Goal: Task Accomplishment & Management: Use online tool/utility

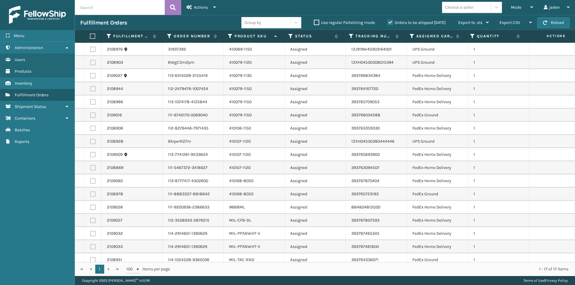
click at [391, 22] on label "Orders to be shipped [DATE]" at bounding box center [416, 22] width 58 height 5
click at [388, 22] on input "Orders to be shipped [DATE]" at bounding box center [387, 21] width 0 height 4
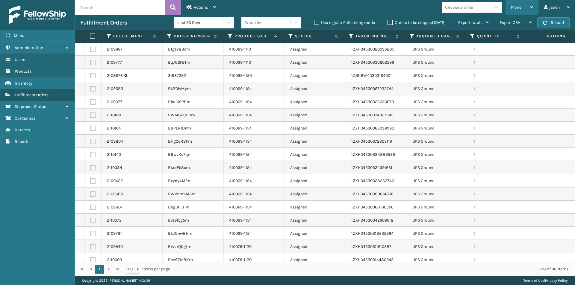
click at [521, 7] on div "Mode" at bounding box center [522, 7] width 22 height 15
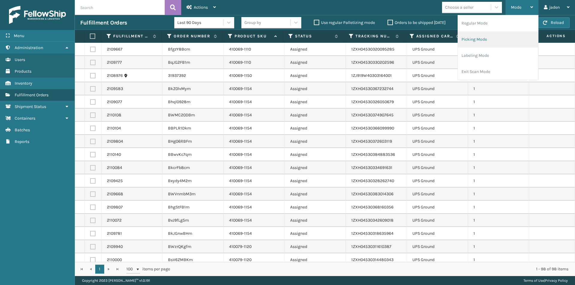
click at [507, 37] on li "Picking Mode" at bounding box center [498, 39] width 80 height 16
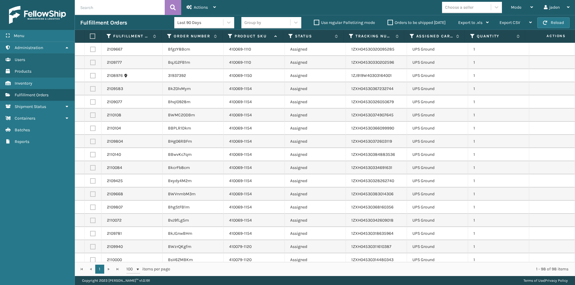
click at [90, 89] on label at bounding box center [92, 88] width 5 height 5
click at [90, 89] on input "checkbox" at bounding box center [90, 88] width 0 height 4
checkbox input "true"
click at [93, 101] on label at bounding box center [92, 101] width 5 height 5
click at [90, 101] on input "checkbox" at bounding box center [90, 101] width 0 height 4
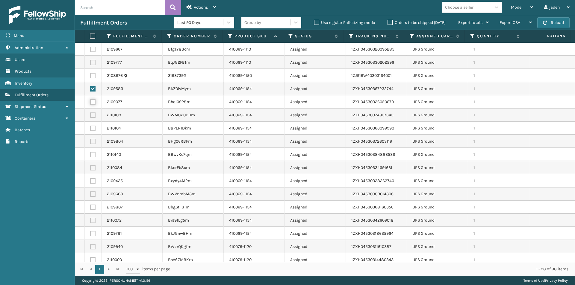
checkbox input "true"
click at [92, 116] on label at bounding box center [92, 115] width 5 height 5
click at [90, 116] on input "checkbox" at bounding box center [90, 115] width 0 height 4
checkbox input "true"
click at [92, 129] on label at bounding box center [92, 128] width 5 height 5
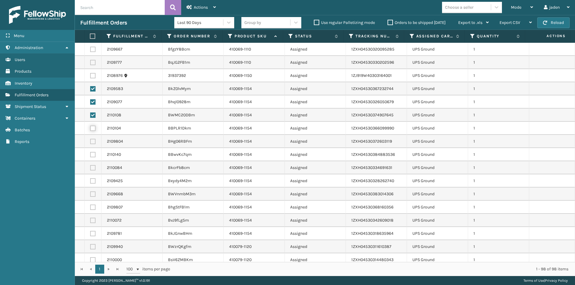
click at [90, 129] on input "checkbox" at bounding box center [90, 128] width 0 height 4
checkbox input "true"
drag, startPoint x: 94, startPoint y: 141, endPoint x: 93, endPoint y: 152, distance: 11.7
click at [94, 141] on label at bounding box center [92, 141] width 5 height 5
click at [90, 141] on input "checkbox" at bounding box center [90, 141] width 0 height 4
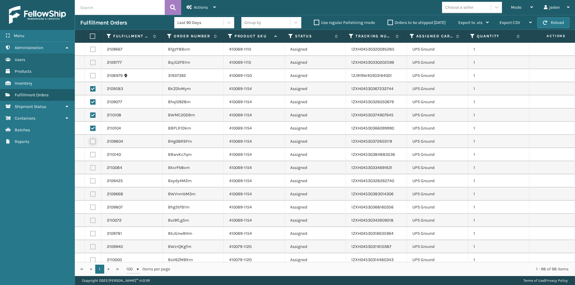
checkbox input "true"
click at [93, 153] on label at bounding box center [92, 154] width 5 height 5
click at [90, 153] on input "checkbox" at bounding box center [90, 154] width 0 height 4
checkbox input "true"
drag, startPoint x: 93, startPoint y: 165, endPoint x: 92, endPoint y: 176, distance: 10.8
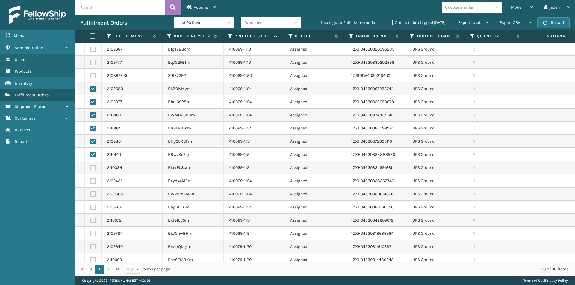
click at [92, 167] on td at bounding box center [93, 167] width 17 height 13
click at [91, 168] on label at bounding box center [92, 167] width 5 height 5
click at [90, 168] on input "checkbox" at bounding box center [90, 167] width 0 height 4
checkbox input "true"
click at [92, 182] on label at bounding box center [92, 180] width 5 height 5
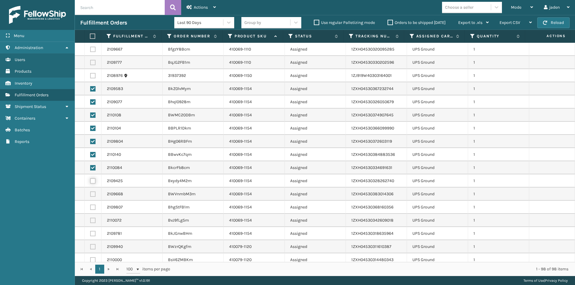
click at [90, 182] on input "checkbox" at bounding box center [90, 180] width 0 height 4
checkbox input "true"
drag, startPoint x: 92, startPoint y: 192, endPoint x: 94, endPoint y: 202, distance: 10.8
click at [93, 192] on label at bounding box center [92, 194] width 5 height 5
click at [90, 192] on input "checkbox" at bounding box center [90, 194] width 0 height 4
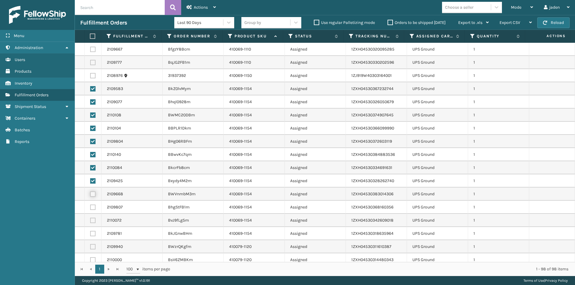
checkbox input "true"
click at [94, 206] on label at bounding box center [92, 207] width 5 height 5
click at [90, 206] on input "checkbox" at bounding box center [90, 207] width 0 height 4
checkbox input "true"
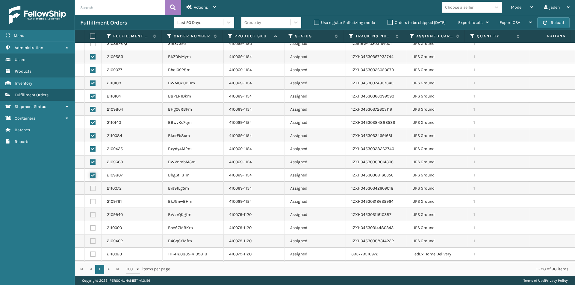
scroll to position [60, 0]
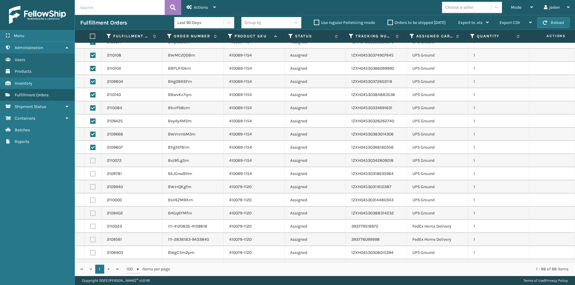
click at [93, 161] on label at bounding box center [92, 160] width 5 height 5
click at [90, 161] on input "checkbox" at bounding box center [90, 160] width 0 height 4
checkbox input "true"
click at [92, 174] on label at bounding box center [92, 173] width 5 height 5
click at [90, 174] on input "checkbox" at bounding box center [90, 173] width 0 height 4
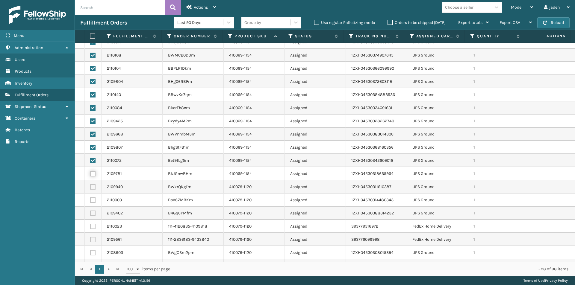
checkbox input "true"
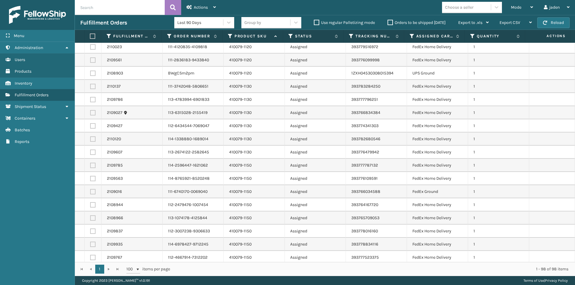
scroll to position [329, 0]
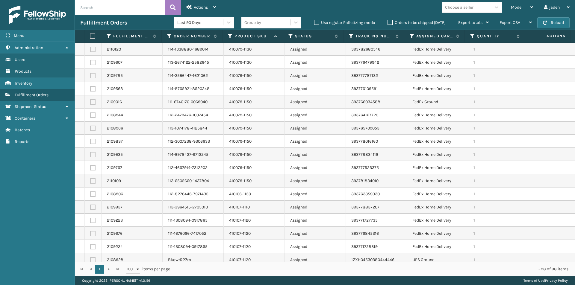
click at [91, 37] on label at bounding box center [92, 36] width 4 height 5
click at [90, 37] on input "checkbox" at bounding box center [90, 36] width 0 height 4
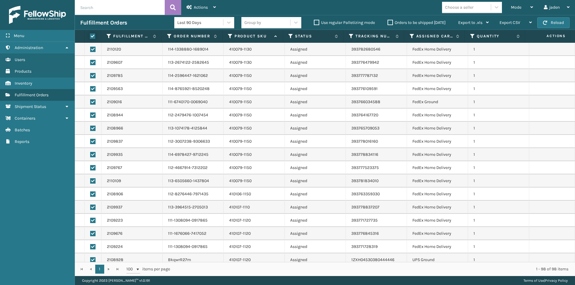
checkbox input "true"
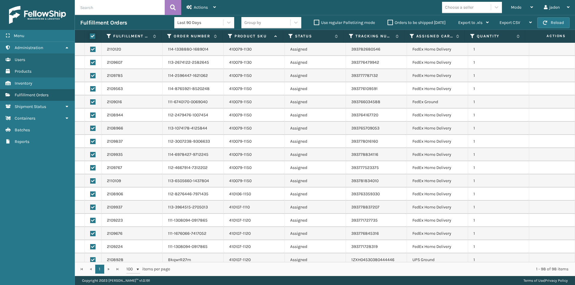
checkbox input "true"
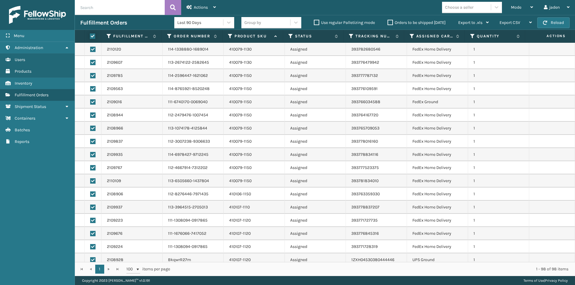
checkbox input "true"
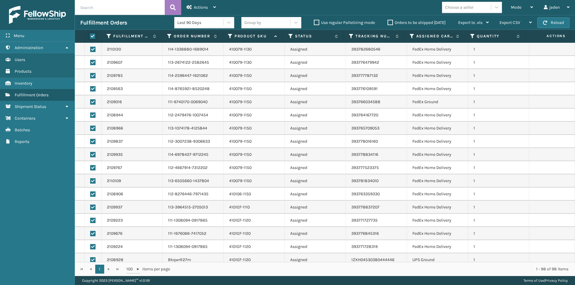
checkbox input "true"
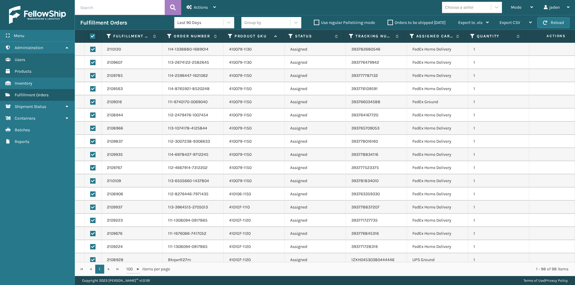
checkbox input "true"
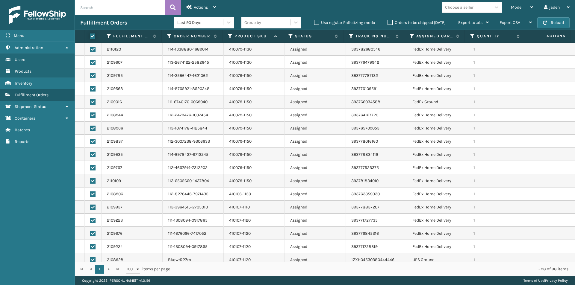
checkbox input "true"
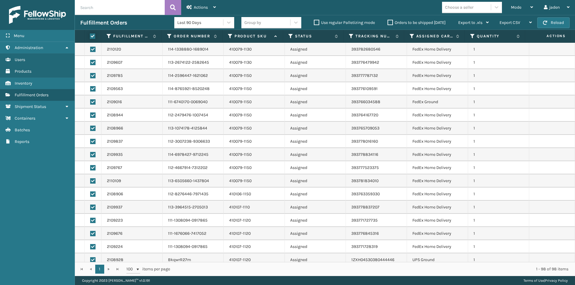
checkbox input "true"
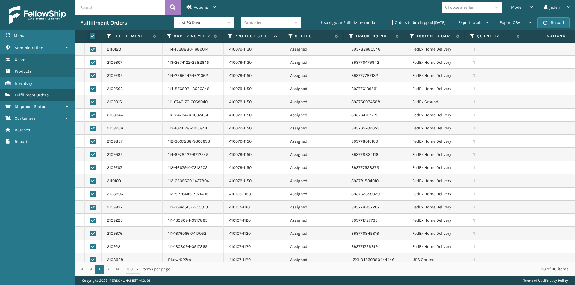
checkbox input "true"
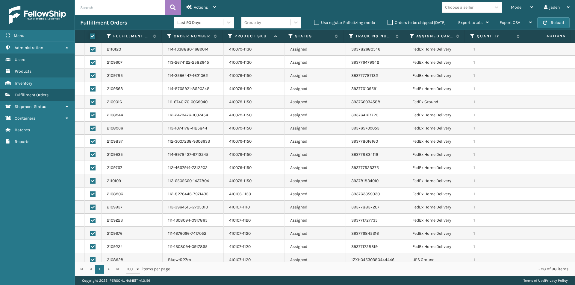
checkbox input "true"
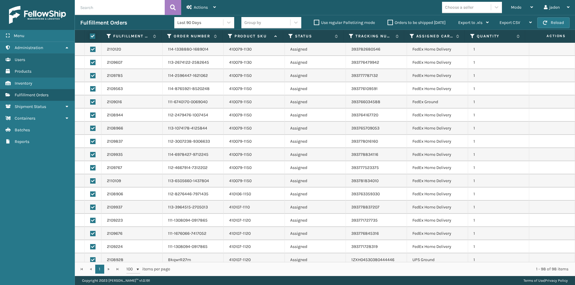
checkbox input "true"
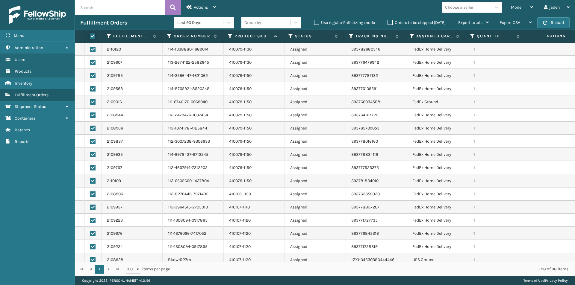
checkbox input "true"
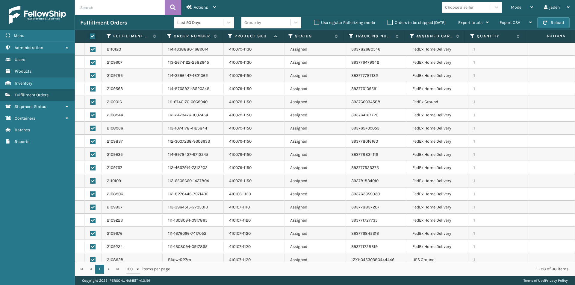
checkbox input "true"
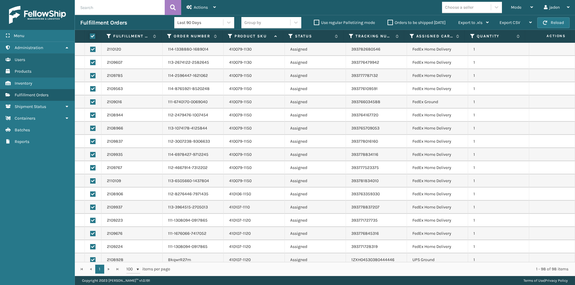
checkbox input "true"
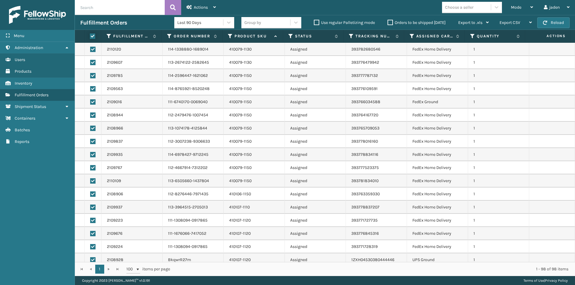
checkbox input "true"
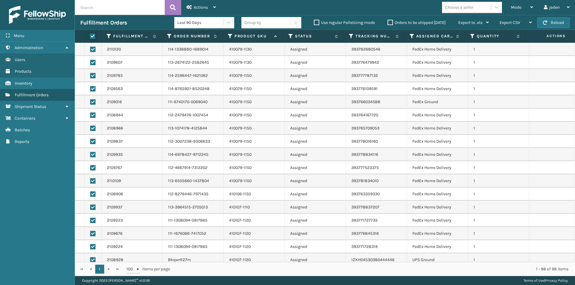
checkbox input "true"
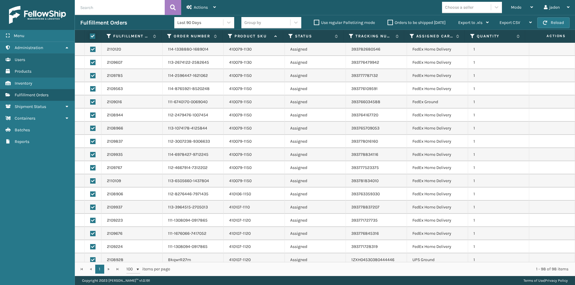
checkbox input "true"
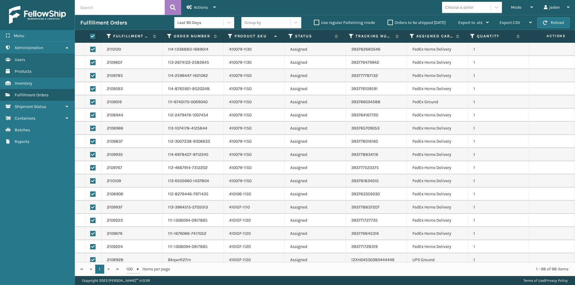
checkbox input "true"
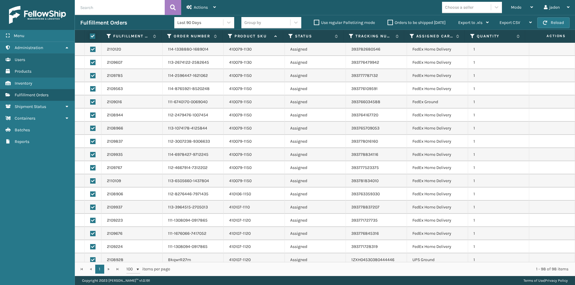
checkbox input "true"
click at [91, 37] on label at bounding box center [92, 36] width 4 height 5
click at [90, 37] on input "checkbox" at bounding box center [90, 36] width 0 height 4
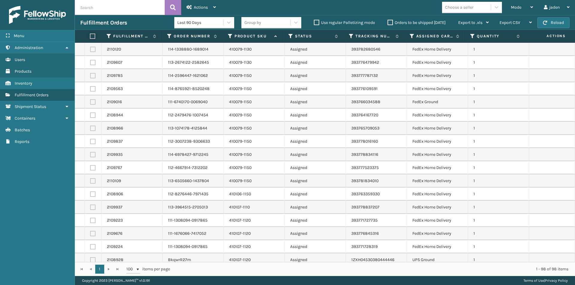
checkbox input "false"
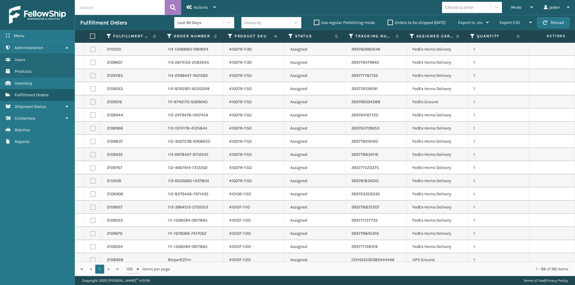
checkbox input "false"
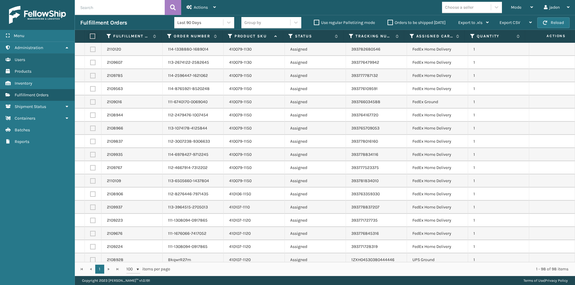
checkbox input "false"
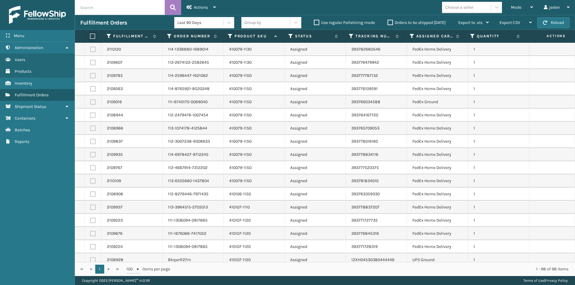
checkbox input "false"
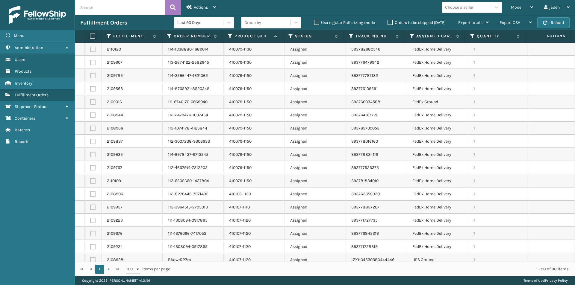
checkbox input "false"
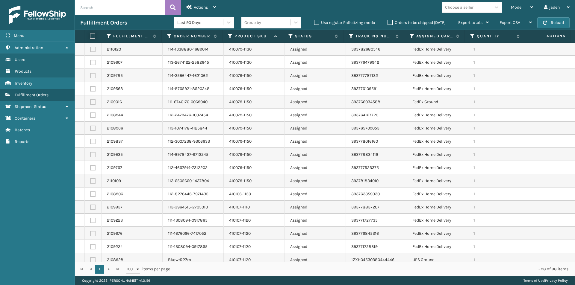
checkbox input "false"
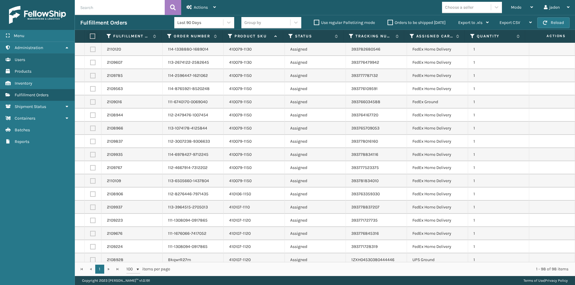
checkbox input "false"
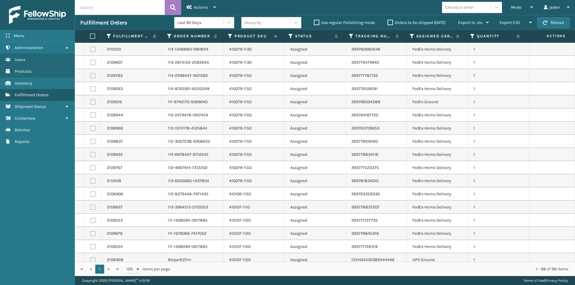
checkbox input "false"
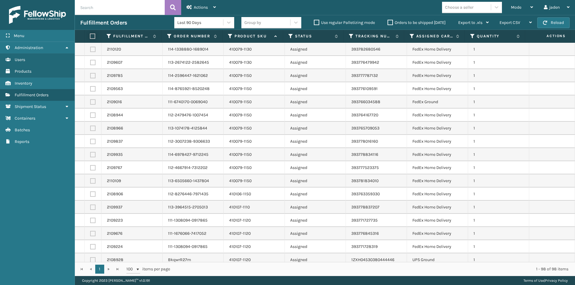
checkbox input "false"
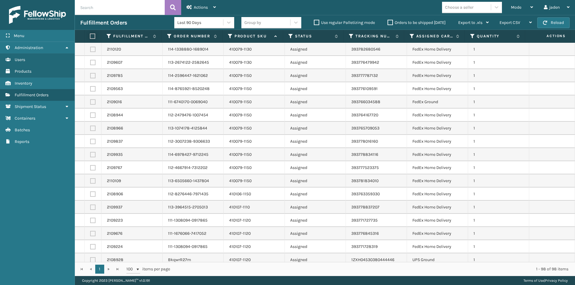
checkbox input "false"
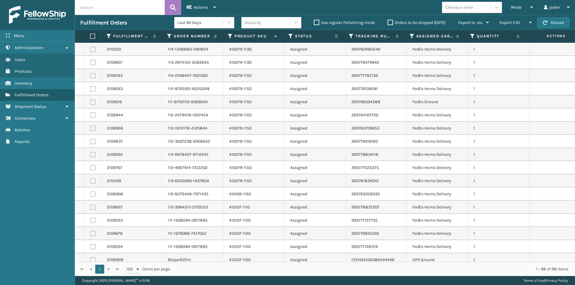
checkbox input "false"
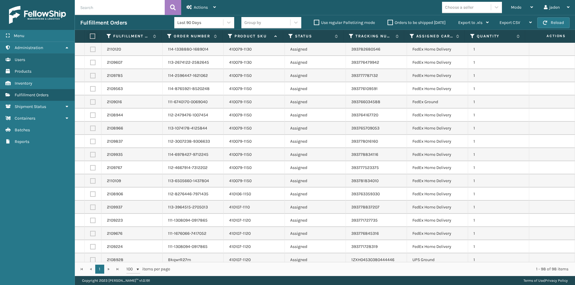
checkbox input "false"
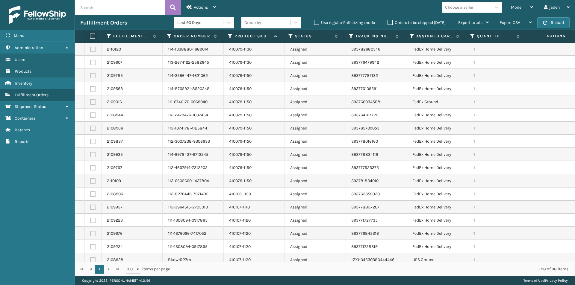
checkbox input "false"
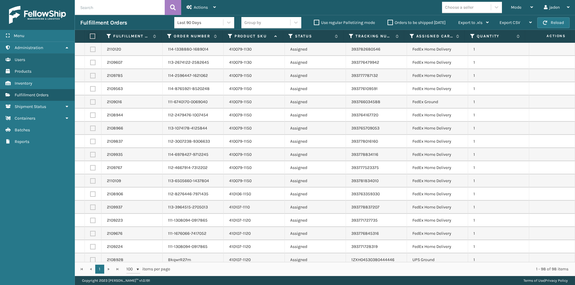
checkbox input "false"
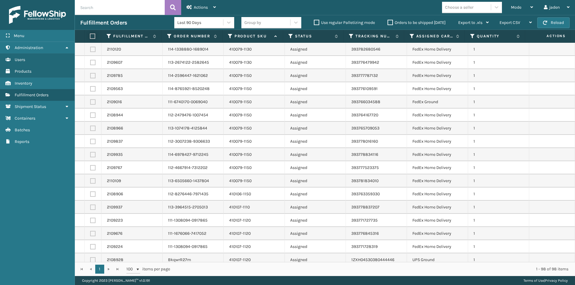
checkbox input "false"
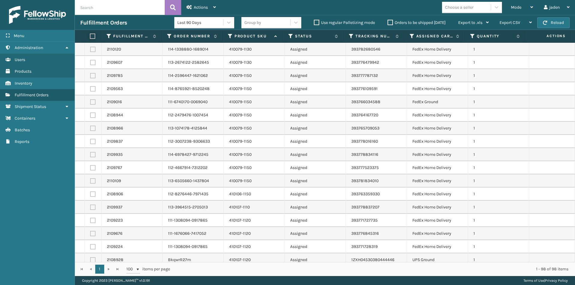
checkbox input "false"
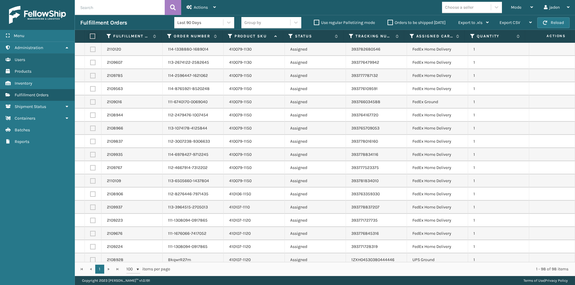
checkbox input "false"
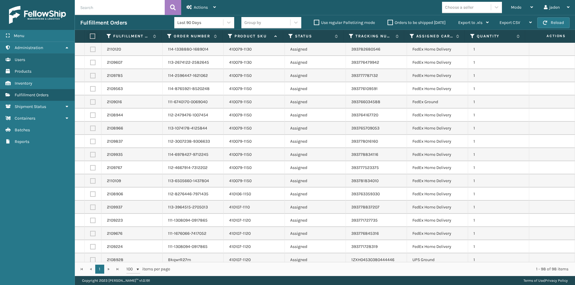
checkbox input "false"
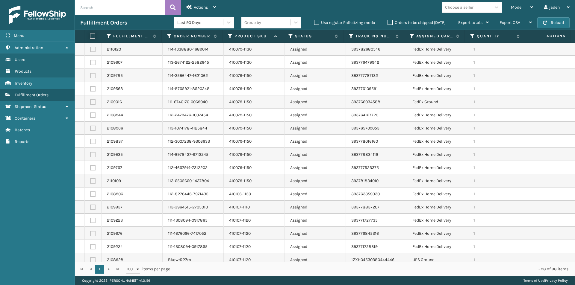
checkbox input "false"
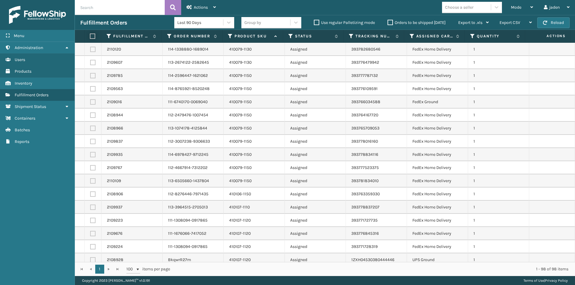
checkbox input "false"
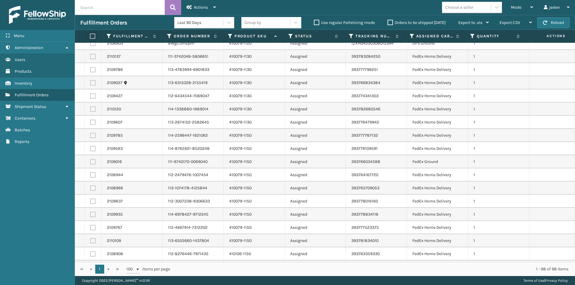
scroll to position [299, 0]
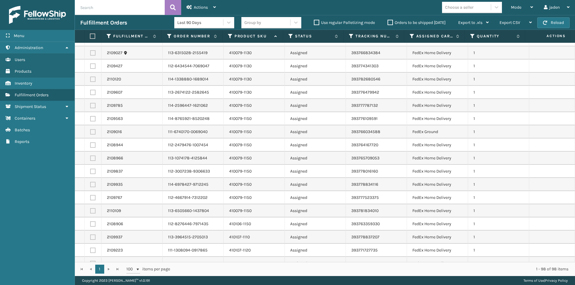
click at [93, 107] on label at bounding box center [92, 105] width 5 height 5
click at [90, 107] on input "checkbox" at bounding box center [90, 105] width 0 height 4
checkbox input "true"
click at [92, 119] on label at bounding box center [92, 118] width 5 height 5
click at [90, 119] on input "checkbox" at bounding box center [90, 118] width 0 height 4
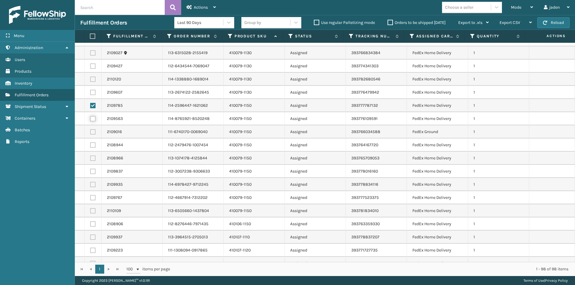
checkbox input "true"
click at [91, 213] on label at bounding box center [92, 210] width 5 height 5
click at [90, 212] on input "checkbox" at bounding box center [90, 210] width 0 height 4
click at [94, 197] on label at bounding box center [92, 197] width 5 height 5
click at [90, 197] on input "checkbox" at bounding box center [90, 197] width 0 height 4
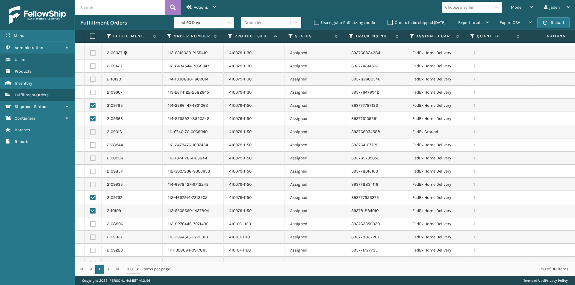
click at [92, 185] on label at bounding box center [92, 184] width 5 height 5
click at [90, 185] on input "checkbox" at bounding box center [90, 184] width 0 height 4
click at [92, 169] on label at bounding box center [92, 171] width 5 height 5
click at [90, 169] on input "checkbox" at bounding box center [90, 171] width 0 height 4
click at [93, 158] on label at bounding box center [92, 158] width 5 height 5
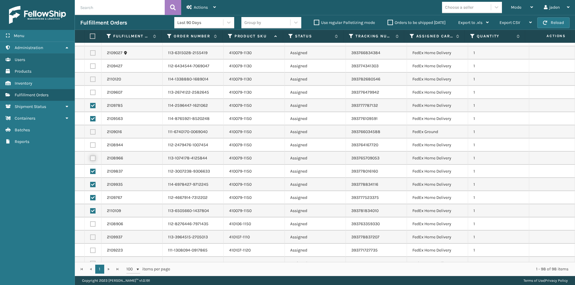
click at [90, 158] on input "checkbox" at bounding box center [90, 158] width 0 height 4
click at [92, 144] on label at bounding box center [92, 144] width 5 height 5
click at [90, 144] on input "checkbox" at bounding box center [90, 144] width 0 height 4
click at [93, 131] on label at bounding box center [92, 131] width 5 height 5
click at [90, 131] on input "checkbox" at bounding box center [90, 131] width 0 height 4
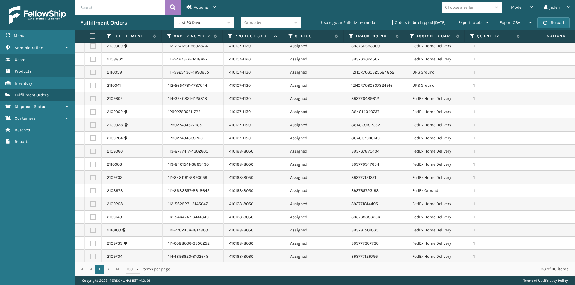
scroll to position [599, 0]
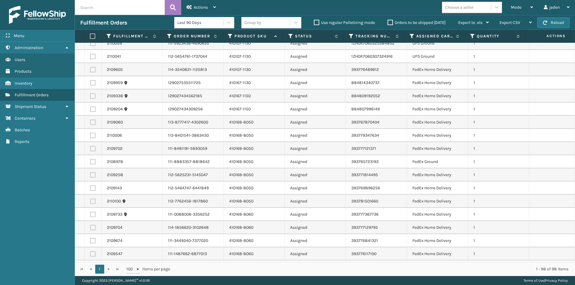
click at [92, 123] on label at bounding box center [92, 122] width 5 height 5
click at [90, 123] on input "checkbox" at bounding box center [90, 122] width 0 height 4
drag, startPoint x: 92, startPoint y: 137, endPoint x: 90, endPoint y: 144, distance: 6.9
click at [92, 138] on td at bounding box center [93, 135] width 17 height 13
click at [90, 149] on label at bounding box center [92, 148] width 5 height 5
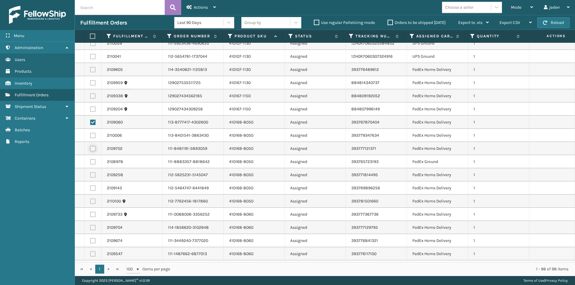
click at [90, 149] on input "checkbox" at bounding box center [90, 148] width 0 height 4
click at [92, 136] on label at bounding box center [92, 135] width 5 height 5
click at [90, 136] on input "checkbox" at bounding box center [90, 135] width 0 height 4
click at [93, 163] on label at bounding box center [92, 161] width 5 height 5
click at [90, 163] on input "checkbox" at bounding box center [90, 161] width 0 height 4
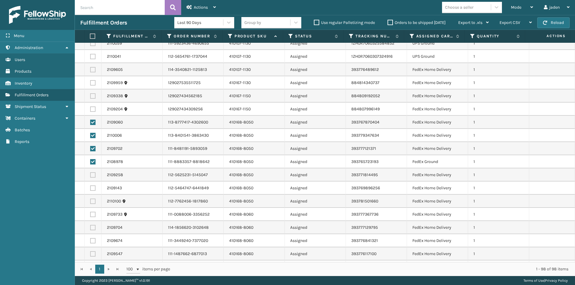
click at [92, 178] on td at bounding box center [93, 175] width 17 height 13
drag, startPoint x: 92, startPoint y: 174, endPoint x: 93, endPoint y: 184, distance: 10.3
click at [92, 174] on label at bounding box center [92, 174] width 5 height 5
click at [90, 174] on input "checkbox" at bounding box center [90, 174] width 0 height 4
click at [93, 187] on label at bounding box center [92, 188] width 5 height 5
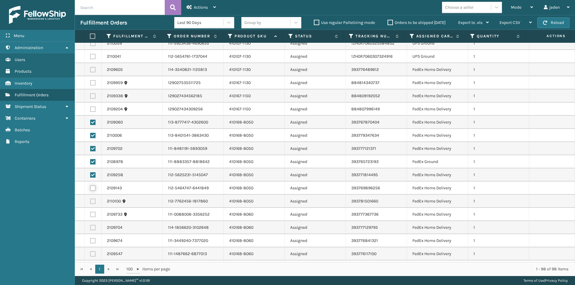
click at [90, 187] on input "checkbox" at bounding box center [90, 188] width 0 height 4
click at [94, 201] on label at bounding box center [92, 201] width 5 height 5
click at [90, 201] on input "checkbox" at bounding box center [90, 201] width 0 height 4
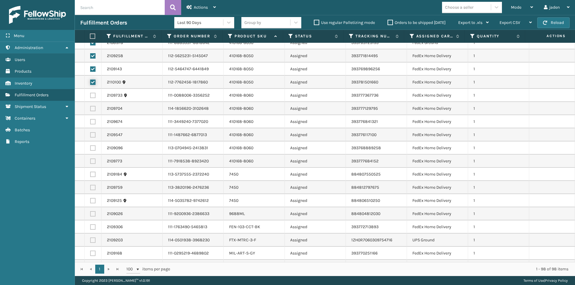
scroll to position [718, 0]
click at [94, 161] on label at bounding box center [92, 160] width 5 height 5
click at [90, 161] on input "checkbox" at bounding box center [90, 160] width 0 height 4
click at [93, 148] on label at bounding box center [92, 147] width 5 height 5
click at [90, 148] on input "checkbox" at bounding box center [90, 147] width 0 height 4
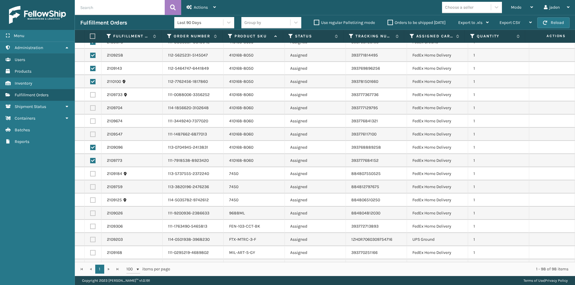
click at [91, 133] on label at bounding box center [92, 134] width 5 height 5
click at [90, 133] on input "checkbox" at bounding box center [90, 134] width 0 height 4
click at [92, 122] on label at bounding box center [92, 121] width 5 height 5
click at [90, 122] on input "checkbox" at bounding box center [90, 121] width 0 height 4
click at [92, 106] on label at bounding box center [92, 107] width 5 height 5
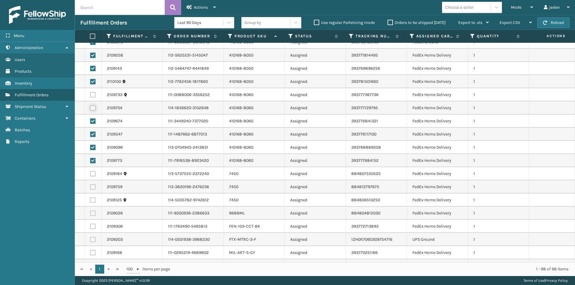
click at [90, 106] on input "checkbox" at bounding box center [90, 107] width 0 height 4
click at [92, 87] on td at bounding box center [93, 81] width 17 height 13
click at [88, 97] on td at bounding box center [93, 94] width 17 height 13
click at [90, 97] on label at bounding box center [92, 94] width 5 height 5
click at [90, 96] on input "checkbox" at bounding box center [90, 94] width 0 height 4
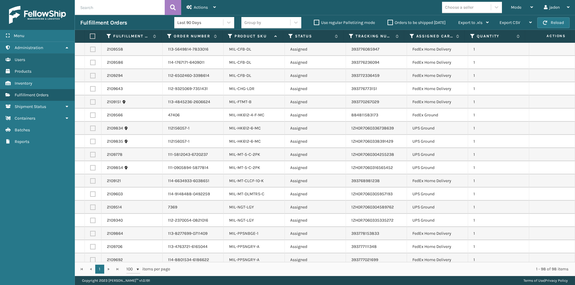
scroll to position [1071, 0]
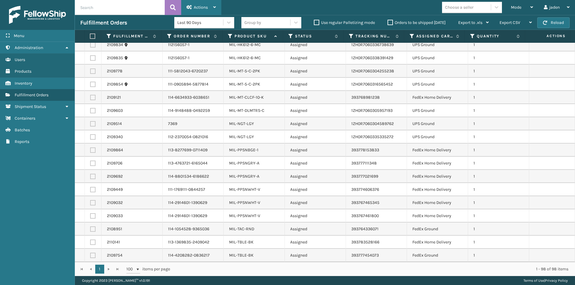
click at [196, 7] on span "Actions" at bounding box center [201, 7] width 14 height 5
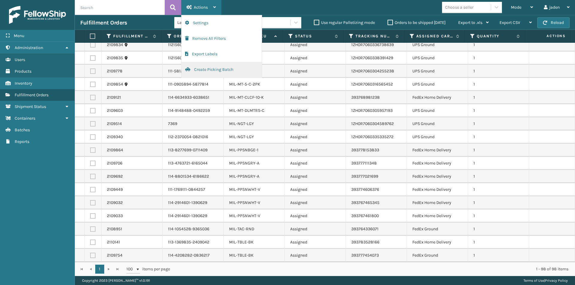
click at [205, 72] on button "Create Picking Batch" at bounding box center [221, 70] width 80 height 16
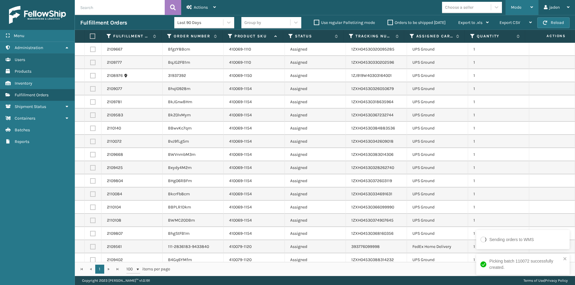
click at [525, 2] on div "Mode" at bounding box center [522, 7] width 22 height 15
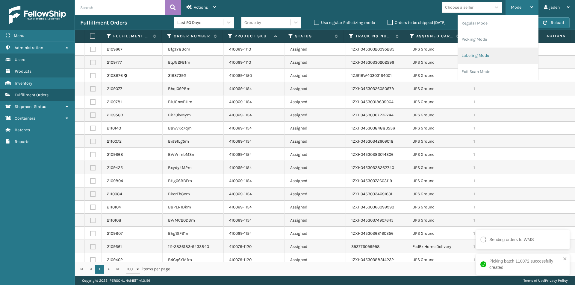
click at [485, 55] on li "Labeling Mode" at bounding box center [498, 56] width 80 height 16
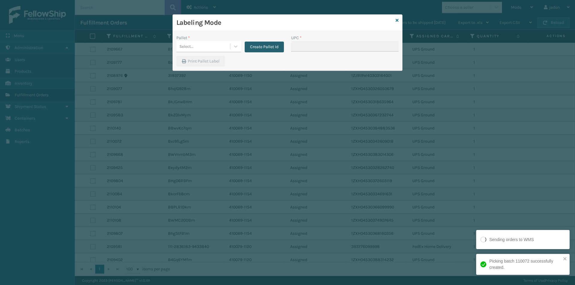
click at [252, 47] on button "Create Pallet Id" at bounding box center [264, 47] width 39 height 11
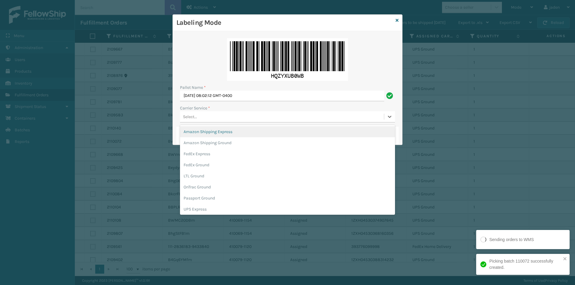
drag, startPoint x: 222, startPoint y: 119, endPoint x: 210, endPoint y: 136, distance: 21.4
click at [222, 119] on div "Select..." at bounding box center [282, 117] width 204 height 10
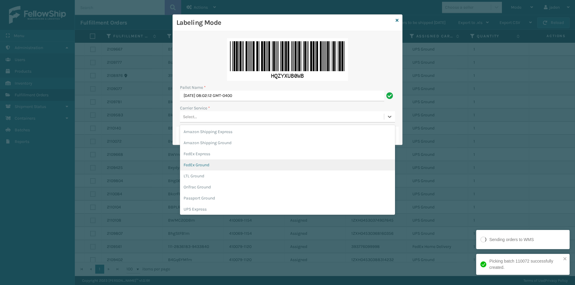
drag, startPoint x: 201, startPoint y: 163, endPoint x: 199, endPoint y: 155, distance: 8.4
click at [200, 163] on div "FedEx Ground" at bounding box center [287, 165] width 215 height 11
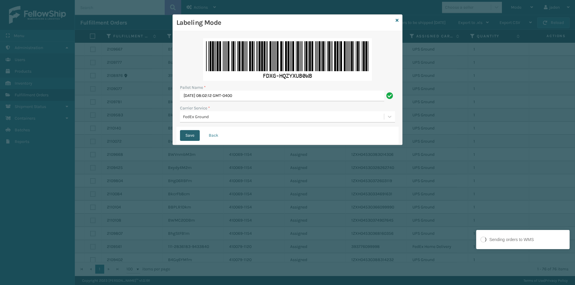
click at [190, 132] on button "Save" at bounding box center [190, 135] width 20 height 11
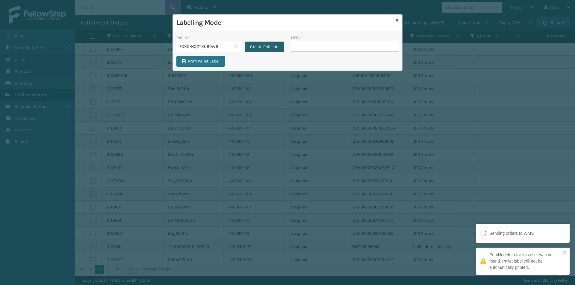
click at [257, 44] on button "Create Pallet Id" at bounding box center [264, 47] width 39 height 11
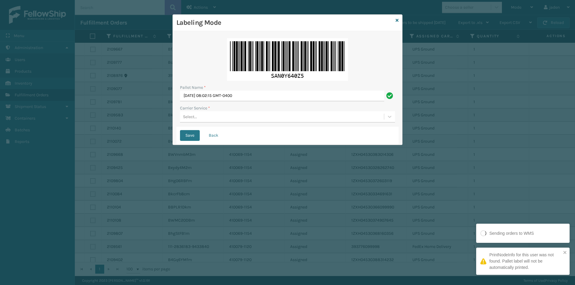
click at [253, 117] on div "Select..." at bounding box center [282, 117] width 204 height 10
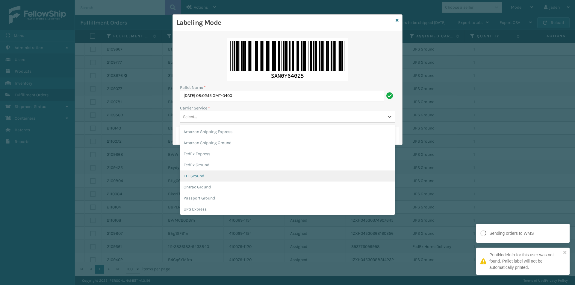
scroll to position [34, 0]
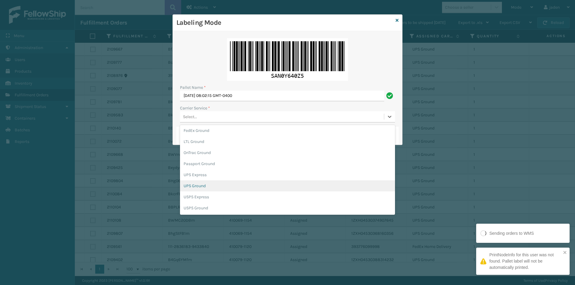
click at [208, 184] on div "UPS Ground" at bounding box center [287, 185] width 215 height 11
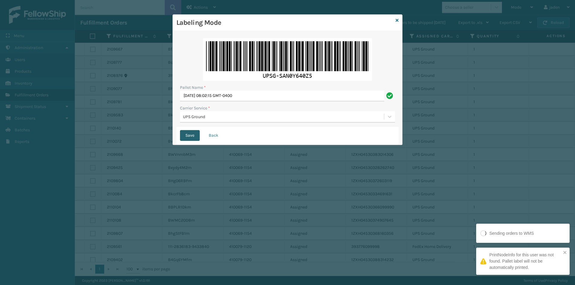
click at [186, 136] on button "Save" at bounding box center [190, 135] width 20 height 11
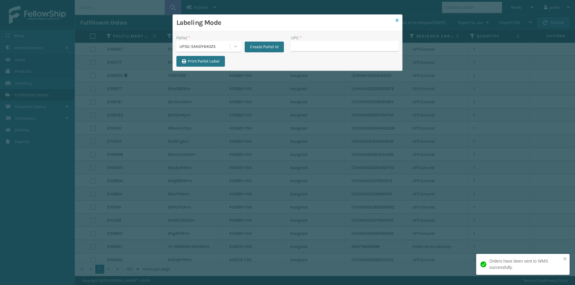
click at [397, 22] on icon at bounding box center [396, 20] width 3 height 4
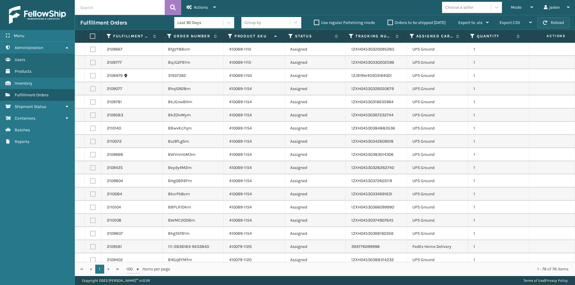
click at [553, 21] on button "Reload" at bounding box center [553, 22] width 32 height 11
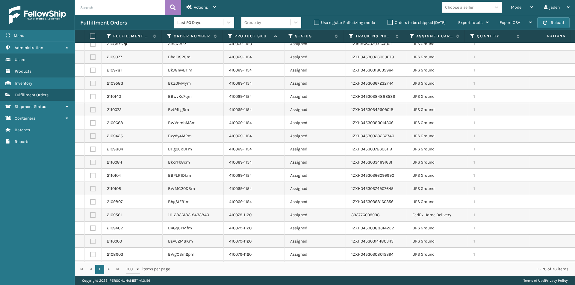
scroll to position [0, 0]
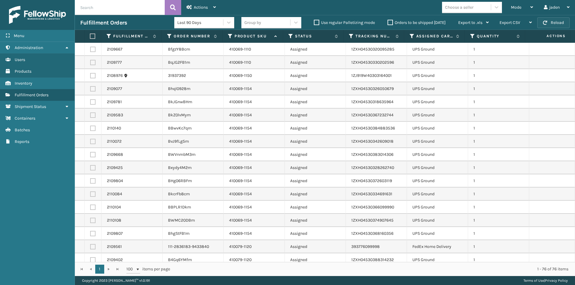
click at [553, 17] on button "Reload" at bounding box center [553, 22] width 32 height 11
click at [529, 7] on div "Mode" at bounding box center [522, 7] width 22 height 15
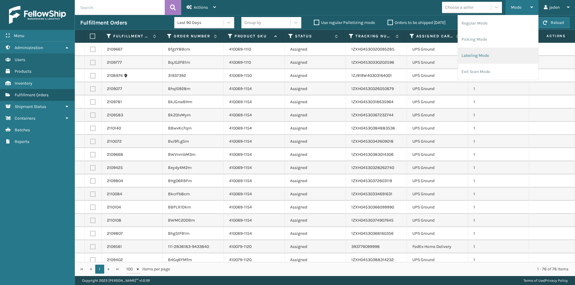
click at [485, 54] on li "Labeling Mode" at bounding box center [498, 56] width 80 height 16
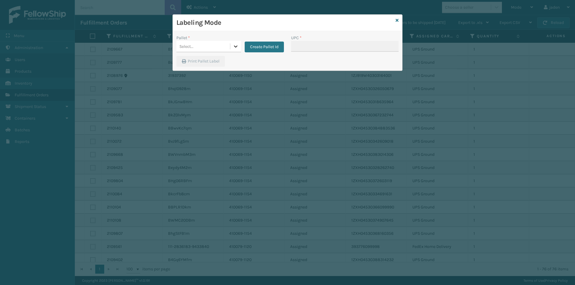
drag, startPoint x: 223, startPoint y: 48, endPoint x: 230, endPoint y: 49, distance: 7.6
click at [224, 48] on div "Select..." at bounding box center [203, 47] width 54 height 10
click at [398, 22] on icon at bounding box center [396, 20] width 3 height 4
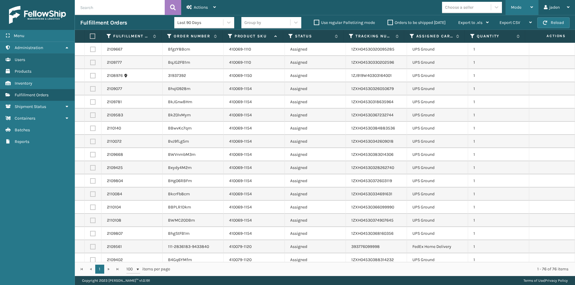
click at [525, 3] on div "Mode" at bounding box center [522, 7] width 22 height 15
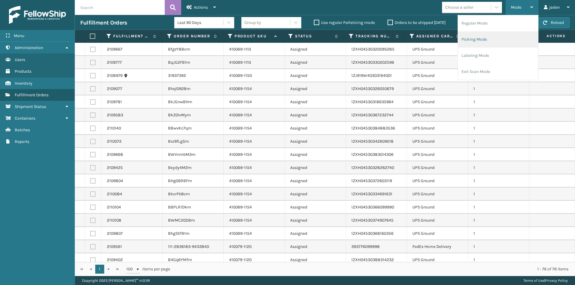
click at [506, 43] on li "Picking Mode" at bounding box center [498, 39] width 80 height 16
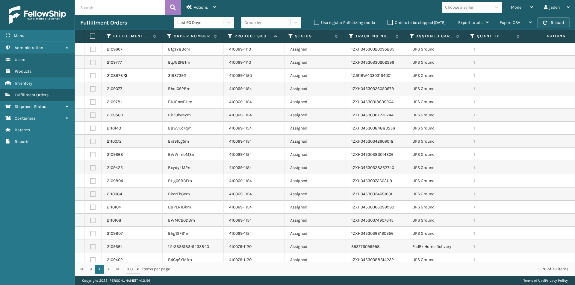
click at [559, 20] on button "Reload" at bounding box center [553, 22] width 32 height 11
click at [92, 54] on td at bounding box center [93, 49] width 17 height 13
click at [92, 62] on label at bounding box center [92, 62] width 5 height 5
click at [90, 62] on input "checkbox" at bounding box center [90, 62] width 0 height 4
click at [92, 49] on label at bounding box center [92, 49] width 5 height 5
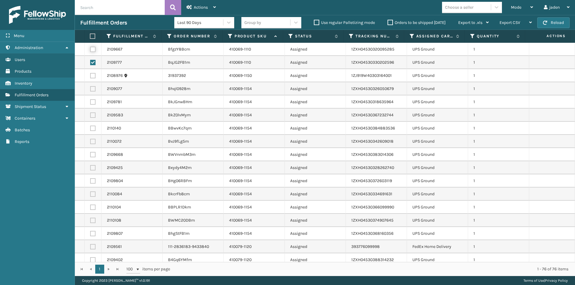
click at [90, 49] on input "checkbox" at bounding box center [90, 49] width 0 height 4
click at [94, 76] on label at bounding box center [92, 75] width 5 height 5
click at [90, 76] on input "checkbox" at bounding box center [90, 75] width 0 height 4
click at [94, 88] on label at bounding box center [92, 88] width 5 height 5
click at [90, 88] on input "checkbox" at bounding box center [90, 88] width 0 height 4
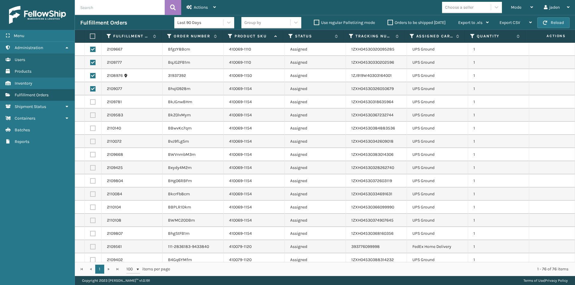
click at [92, 104] on label at bounding box center [92, 101] width 5 height 5
click at [90, 103] on input "checkbox" at bounding box center [90, 101] width 0 height 4
click at [92, 116] on label at bounding box center [92, 115] width 5 height 5
click at [90, 116] on input "checkbox" at bounding box center [90, 115] width 0 height 4
drag, startPoint x: 93, startPoint y: 127, endPoint x: 94, endPoint y: 140, distance: 13.5
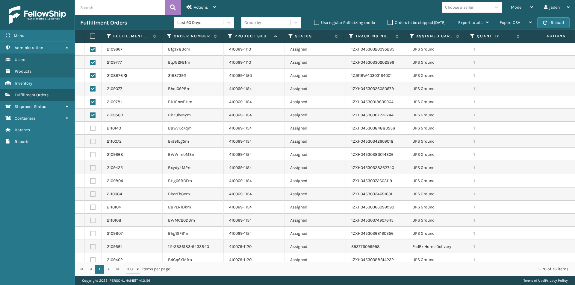
click at [93, 130] on label at bounding box center [92, 128] width 5 height 5
click at [90, 130] on input "checkbox" at bounding box center [90, 128] width 0 height 4
drag, startPoint x: 94, startPoint y: 140, endPoint x: 93, endPoint y: 148, distance: 7.8
click at [93, 145] on td at bounding box center [93, 141] width 17 height 13
drag, startPoint x: 93, startPoint y: 154, endPoint x: 94, endPoint y: 166, distance: 12.0
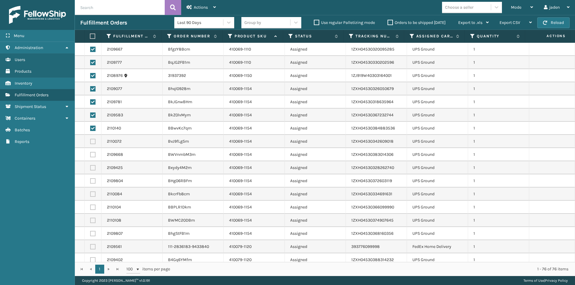
click at [94, 156] on label at bounding box center [92, 154] width 5 height 5
click at [90, 156] on input "checkbox" at bounding box center [90, 154] width 0 height 4
click at [91, 139] on label at bounding box center [92, 141] width 5 height 5
click at [90, 139] on input "checkbox" at bounding box center [90, 141] width 0 height 4
click at [91, 222] on label at bounding box center [92, 220] width 5 height 5
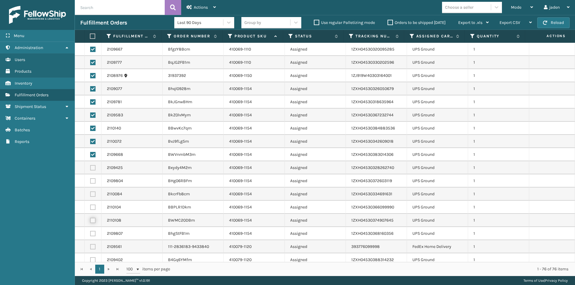
click at [90, 222] on input "checkbox" at bounding box center [90, 220] width 0 height 4
click at [93, 208] on label at bounding box center [92, 207] width 5 height 5
click at [90, 208] on input "checkbox" at bounding box center [90, 207] width 0 height 4
click at [94, 191] on td at bounding box center [93, 194] width 17 height 13
click at [92, 177] on td at bounding box center [93, 180] width 17 height 13
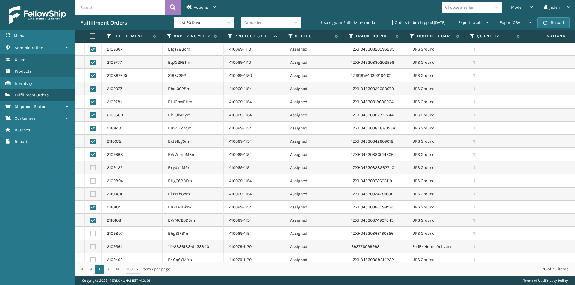
click at [93, 165] on td at bounding box center [93, 167] width 17 height 13
click at [92, 172] on td at bounding box center [93, 167] width 17 height 13
click at [92, 182] on label at bounding box center [92, 180] width 5 height 5
click at [90, 182] on input "checkbox" at bounding box center [90, 180] width 0 height 4
click at [93, 168] on label at bounding box center [92, 167] width 5 height 5
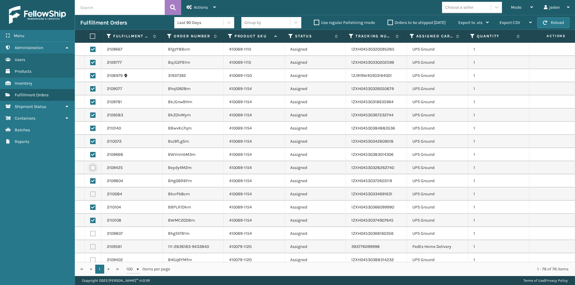
click at [90, 168] on input "checkbox" at bounding box center [90, 167] width 0 height 4
click at [93, 194] on label at bounding box center [92, 194] width 5 height 5
click at [90, 194] on input "checkbox" at bounding box center [90, 194] width 0 height 4
click at [93, 236] on label at bounding box center [92, 233] width 5 height 5
click at [90, 235] on input "checkbox" at bounding box center [90, 233] width 0 height 4
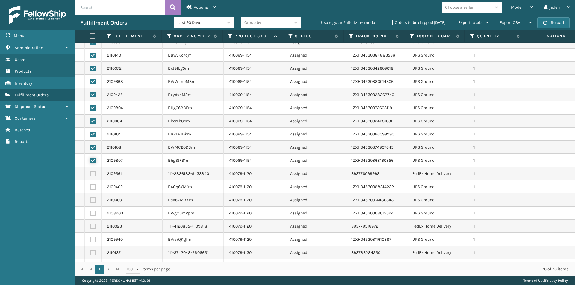
scroll to position [90, 0]
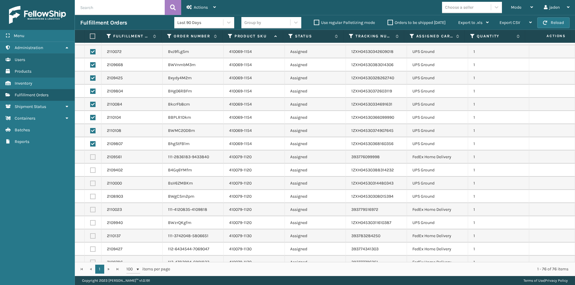
drag, startPoint x: 92, startPoint y: 169, endPoint x: 95, endPoint y: 187, distance: 18.3
click at [92, 170] on label at bounding box center [92, 170] width 5 height 5
click at [90, 170] on input "checkbox" at bounding box center [90, 170] width 0 height 4
click at [94, 196] on label at bounding box center [92, 196] width 5 height 5
click at [90, 196] on input "checkbox" at bounding box center [90, 196] width 0 height 4
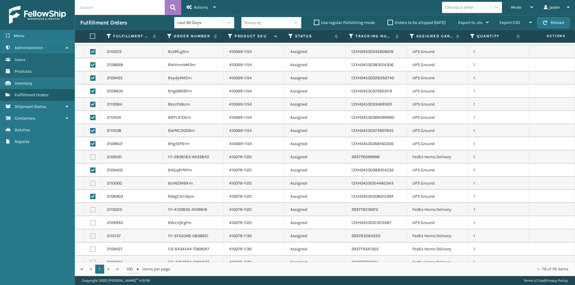
click at [93, 185] on label at bounding box center [92, 183] width 5 height 5
click at [90, 185] on input "checkbox" at bounding box center [90, 183] width 0 height 4
click at [92, 223] on label at bounding box center [92, 222] width 5 height 5
click at [90, 223] on input "checkbox" at bounding box center [90, 222] width 0 height 4
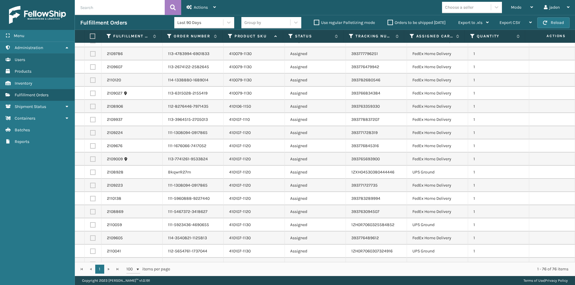
scroll to position [299, 0]
click at [92, 171] on label at bounding box center [92, 171] width 5 height 5
click at [90, 171] on input "checkbox" at bounding box center [90, 171] width 0 height 4
click at [92, 224] on label at bounding box center [92, 223] width 5 height 5
click at [90, 224] on input "checkbox" at bounding box center [90, 223] width 0 height 4
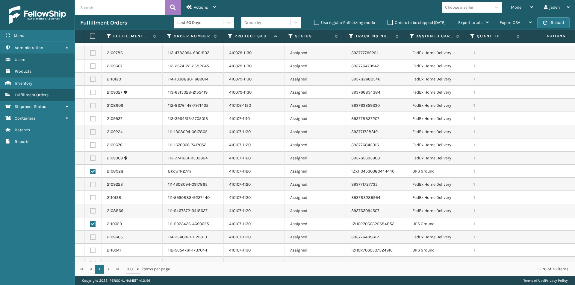
click at [92, 252] on label at bounding box center [92, 250] width 5 height 5
click at [90, 252] on input "checkbox" at bounding box center [90, 250] width 0 height 4
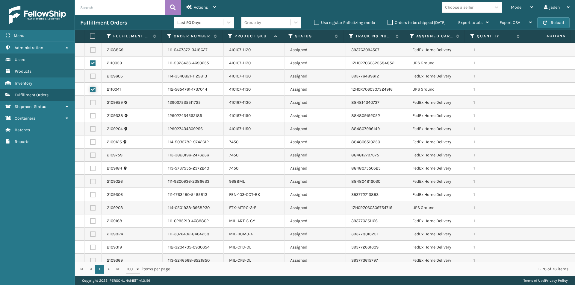
scroll to position [479, 0]
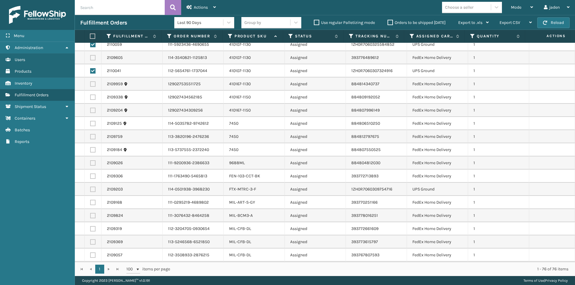
click at [94, 189] on label at bounding box center [92, 189] width 5 height 5
click at [90, 189] on input "checkbox" at bounding box center [90, 189] width 0 height 4
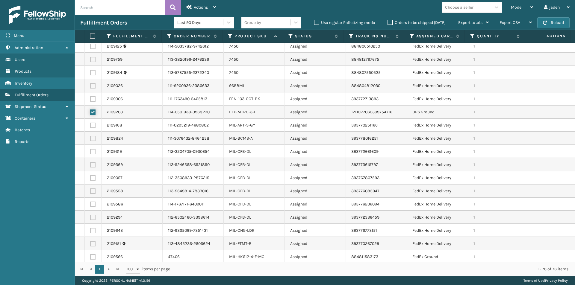
scroll to position [599, 0]
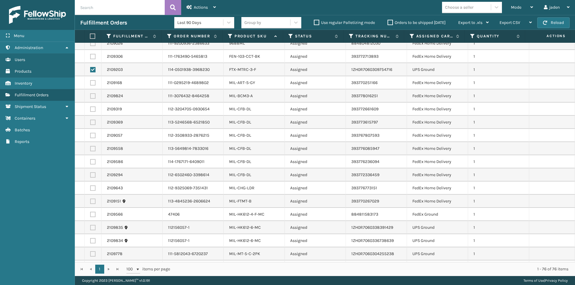
click at [89, 226] on td at bounding box center [93, 227] width 17 height 13
click at [95, 230] on td at bounding box center [93, 227] width 17 height 13
click at [92, 241] on label at bounding box center [92, 240] width 5 height 5
click at [90, 241] on input "checkbox" at bounding box center [90, 240] width 0 height 4
click at [92, 229] on label at bounding box center [92, 227] width 5 height 5
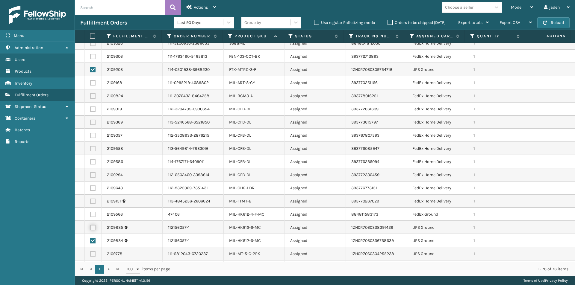
click at [90, 229] on input "checkbox" at bounding box center [90, 227] width 0 height 4
click at [93, 254] on label at bounding box center [92, 253] width 5 height 5
click at [90, 254] on input "checkbox" at bounding box center [90, 253] width 0 height 4
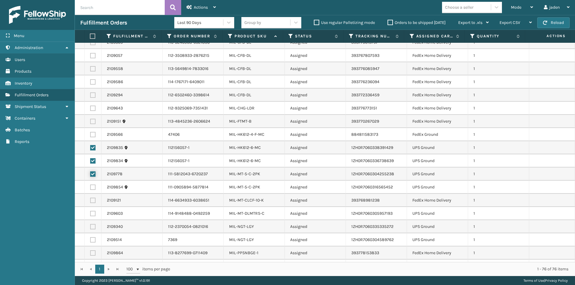
scroll to position [688, 0]
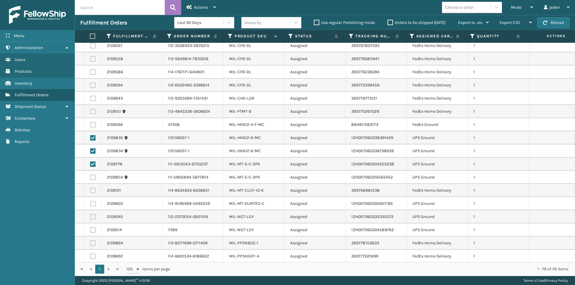
click at [92, 177] on label at bounding box center [92, 177] width 5 height 5
click at [90, 177] on input "checkbox" at bounding box center [90, 177] width 0 height 4
click at [93, 199] on td at bounding box center [93, 203] width 17 height 13
click at [93, 202] on label at bounding box center [92, 203] width 5 height 5
click at [90, 202] on input "checkbox" at bounding box center [90, 203] width 0 height 4
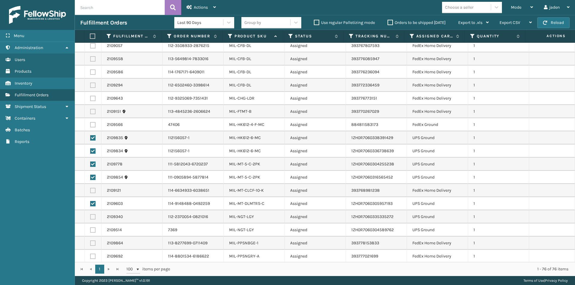
click at [93, 229] on label at bounding box center [92, 229] width 5 height 5
click at [90, 229] on input "checkbox" at bounding box center [90, 229] width 0 height 4
click at [93, 217] on label at bounding box center [92, 216] width 5 height 5
click at [90, 217] on input "checkbox" at bounding box center [90, 216] width 0 height 4
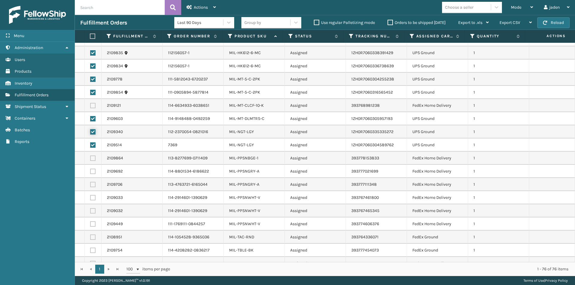
scroll to position [781, 0]
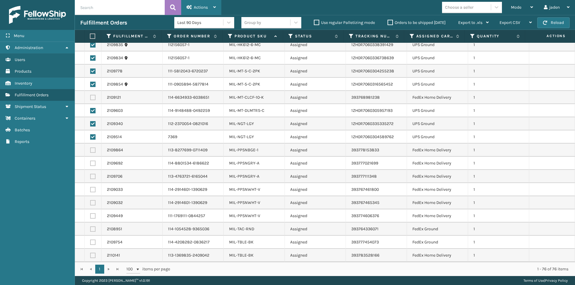
click at [207, 6] on span "Actions" at bounding box center [201, 7] width 14 height 5
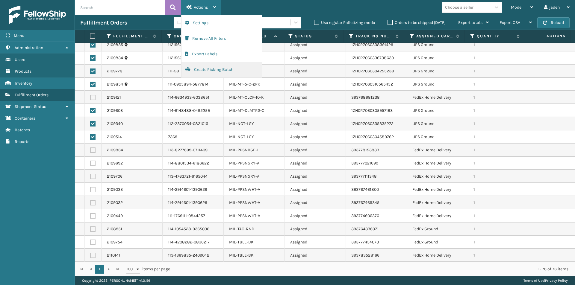
click at [213, 72] on button "Create Picking Batch" at bounding box center [221, 70] width 80 height 16
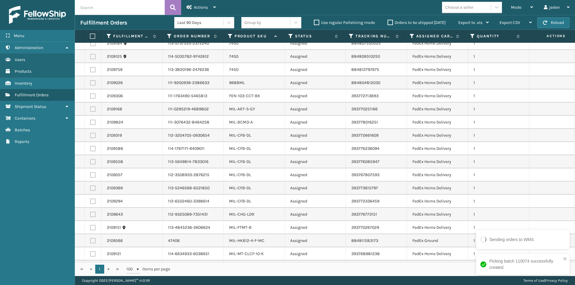
scroll to position [386, 0]
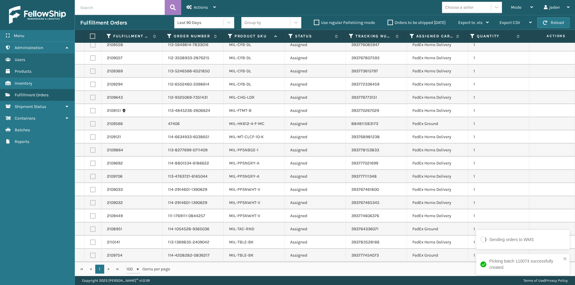
click at [92, 38] on label at bounding box center [92, 36] width 4 height 5
click at [90, 38] on input "checkbox" at bounding box center [90, 36] width 0 height 4
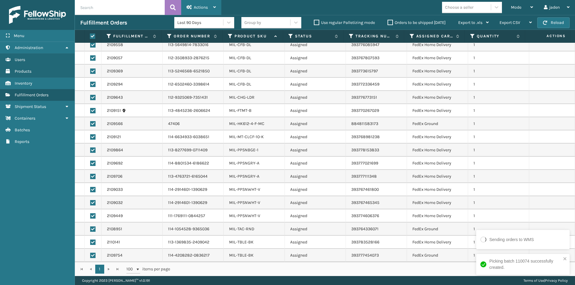
click at [201, 6] on span "Actions" at bounding box center [201, 7] width 14 height 5
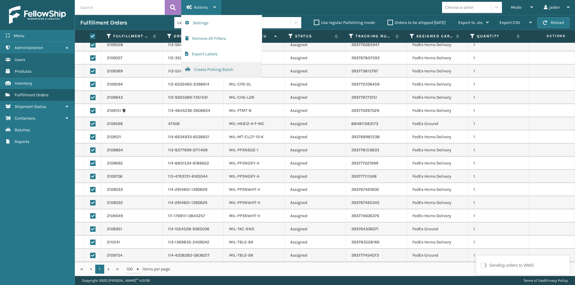
click at [218, 74] on button "Create Picking Batch" at bounding box center [221, 70] width 80 height 16
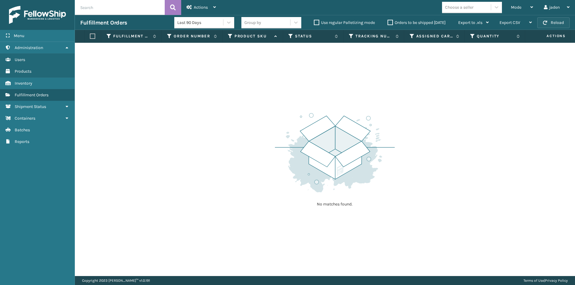
click at [554, 24] on button "Reload" at bounding box center [553, 22] width 32 height 11
drag, startPoint x: 380, startPoint y: 116, endPoint x: 235, endPoint y: 114, distance: 145.8
click at [235, 114] on div "No matches found." at bounding box center [325, 159] width 500 height 233
click at [518, 10] on span "Mode" at bounding box center [516, 7] width 10 height 5
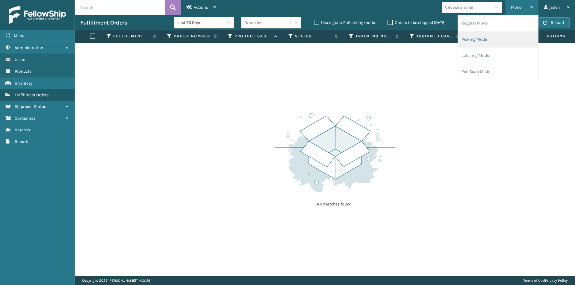
click at [486, 40] on li "Picking Mode" at bounding box center [498, 39] width 80 height 16
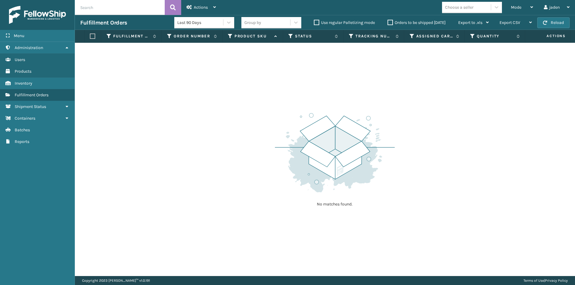
click at [559, 30] on div "Fulfillment Orders Last 90 Days Group by Use regular Palletizing mode Orders to…" at bounding box center [325, 22] width 500 height 15
click at [555, 22] on button "Reload" at bounding box center [553, 22] width 32 height 11
